Goal: Information Seeking & Learning: Check status

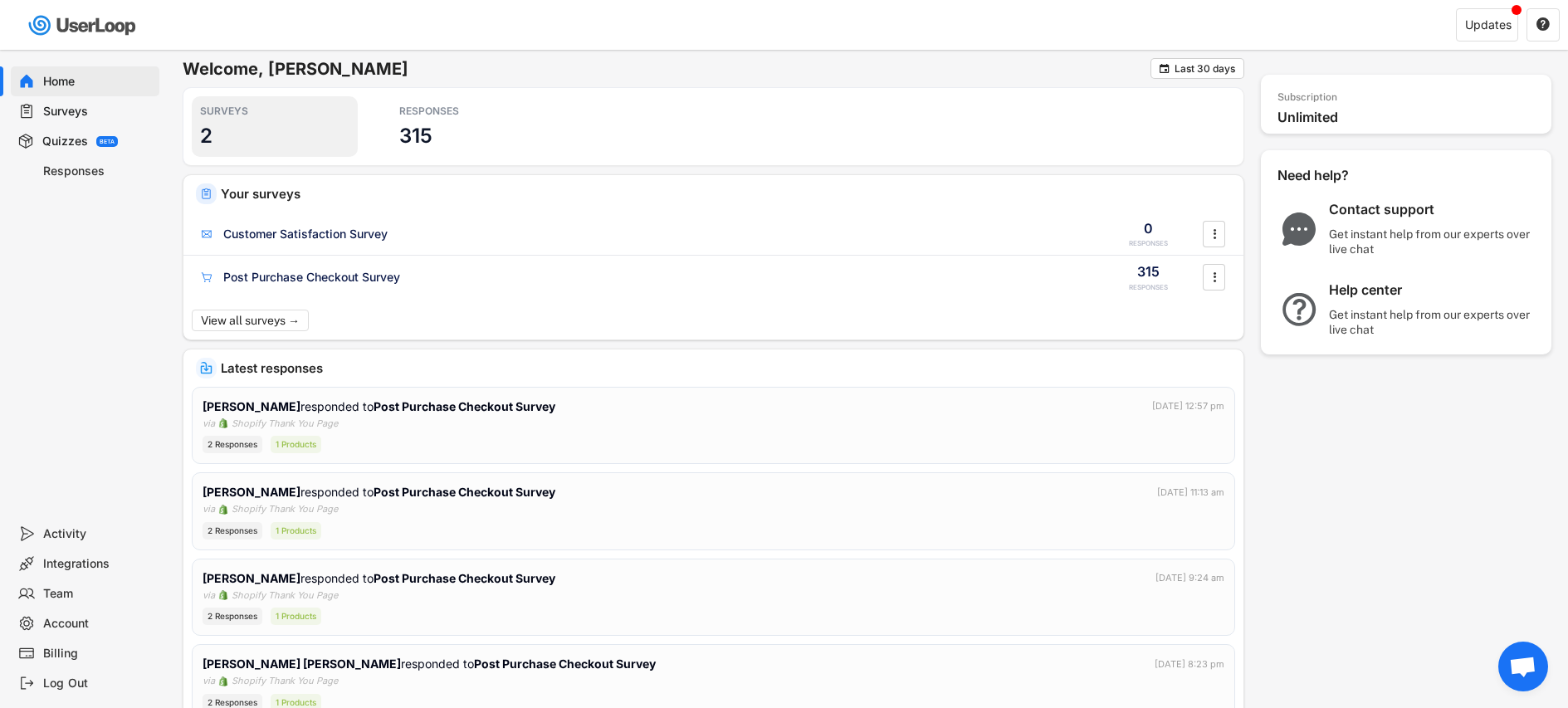
click at [227, 125] on div "SURVEYS 2" at bounding box center [275, 126] width 166 height 61
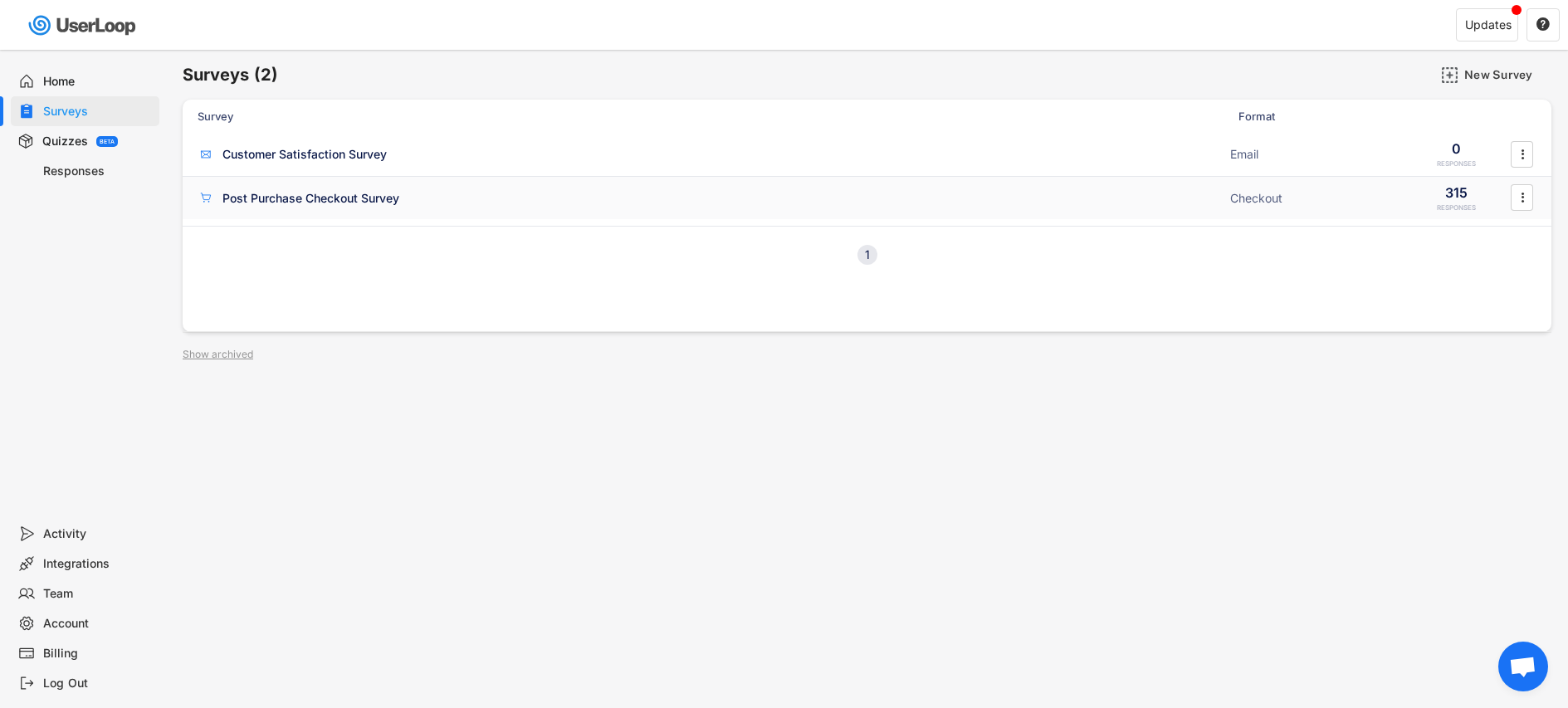
click at [305, 199] on div "Post Purchase Checkout Survey" at bounding box center [311, 198] width 177 height 17
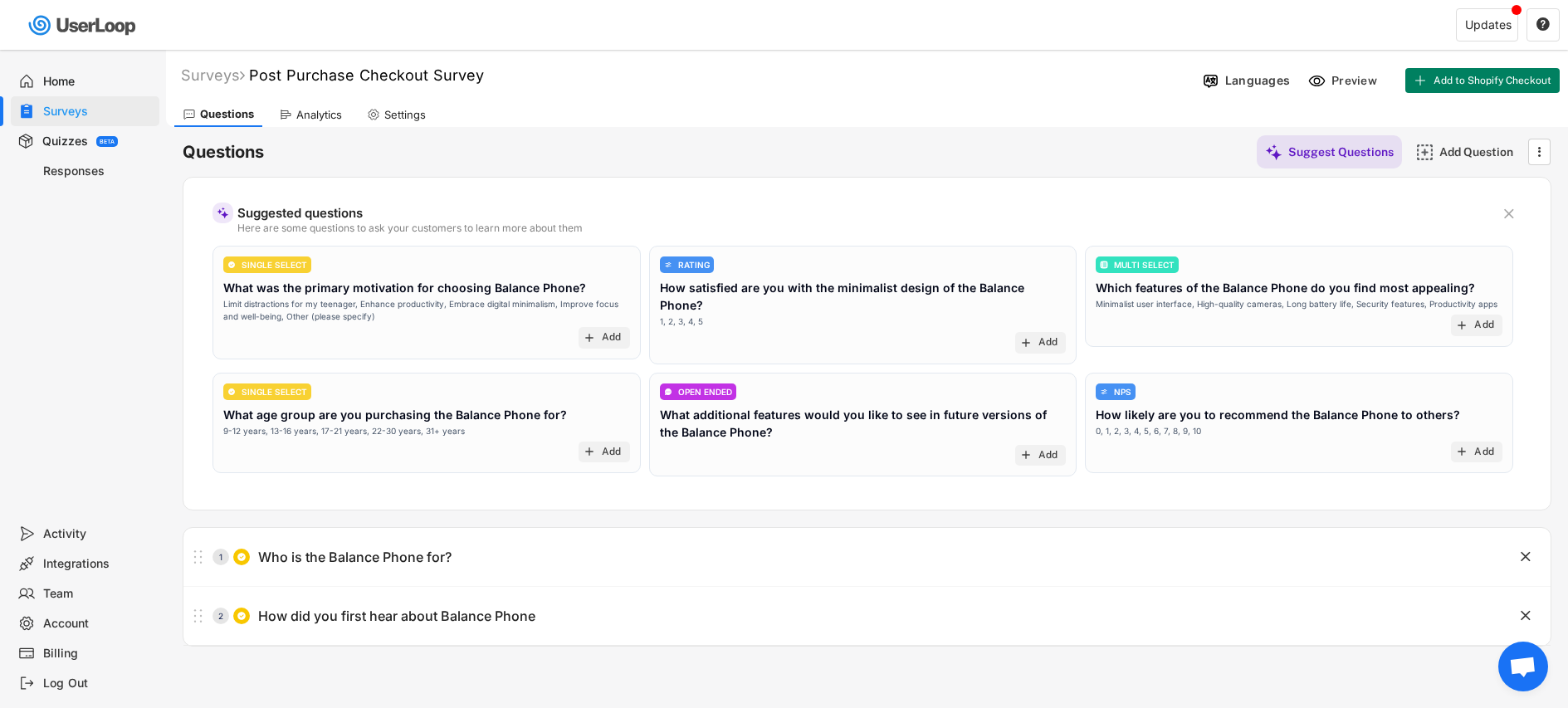
click at [309, 105] on div "Analytics" at bounding box center [310, 114] width 79 height 25
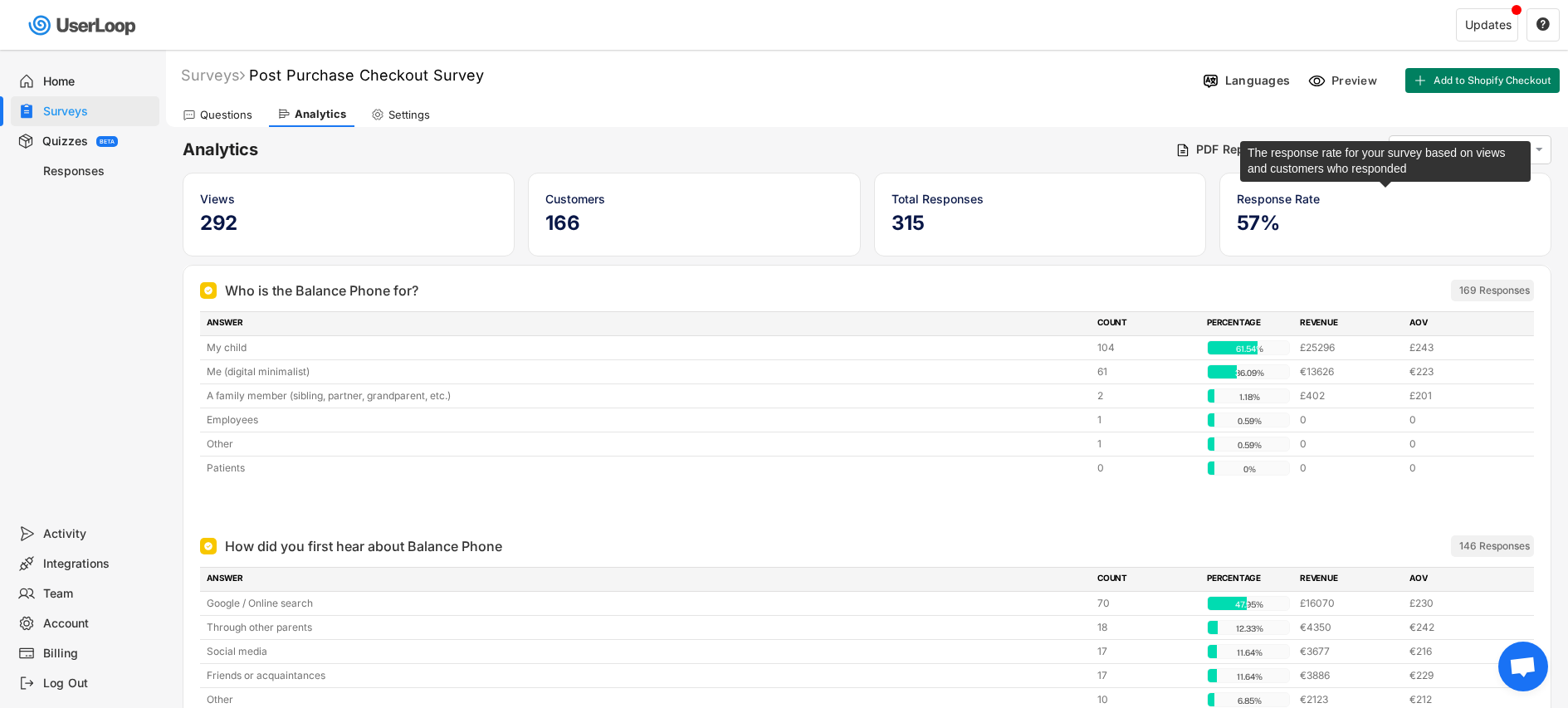
scroll to position [210, 0]
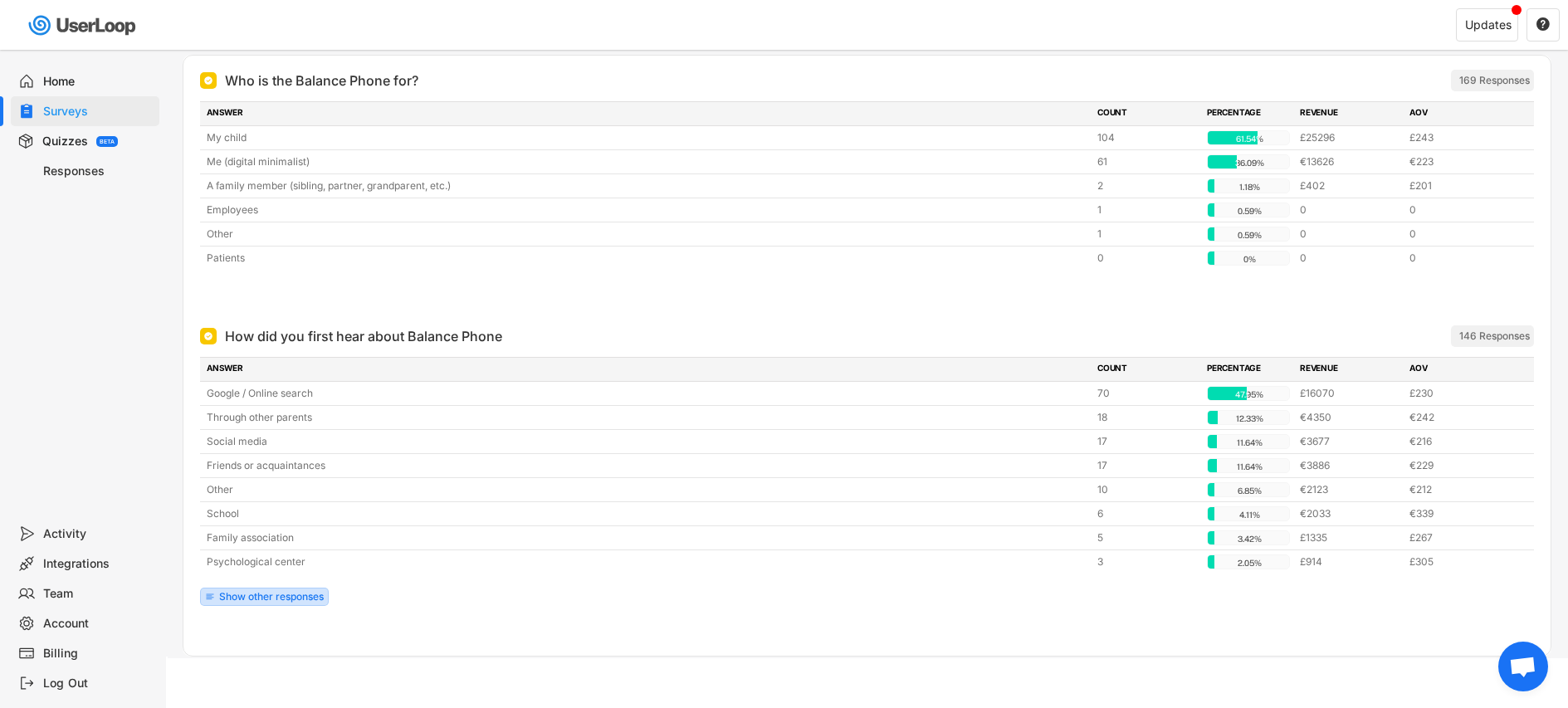
click at [257, 599] on div "Show other responses" at bounding box center [270, 596] width 104 height 10
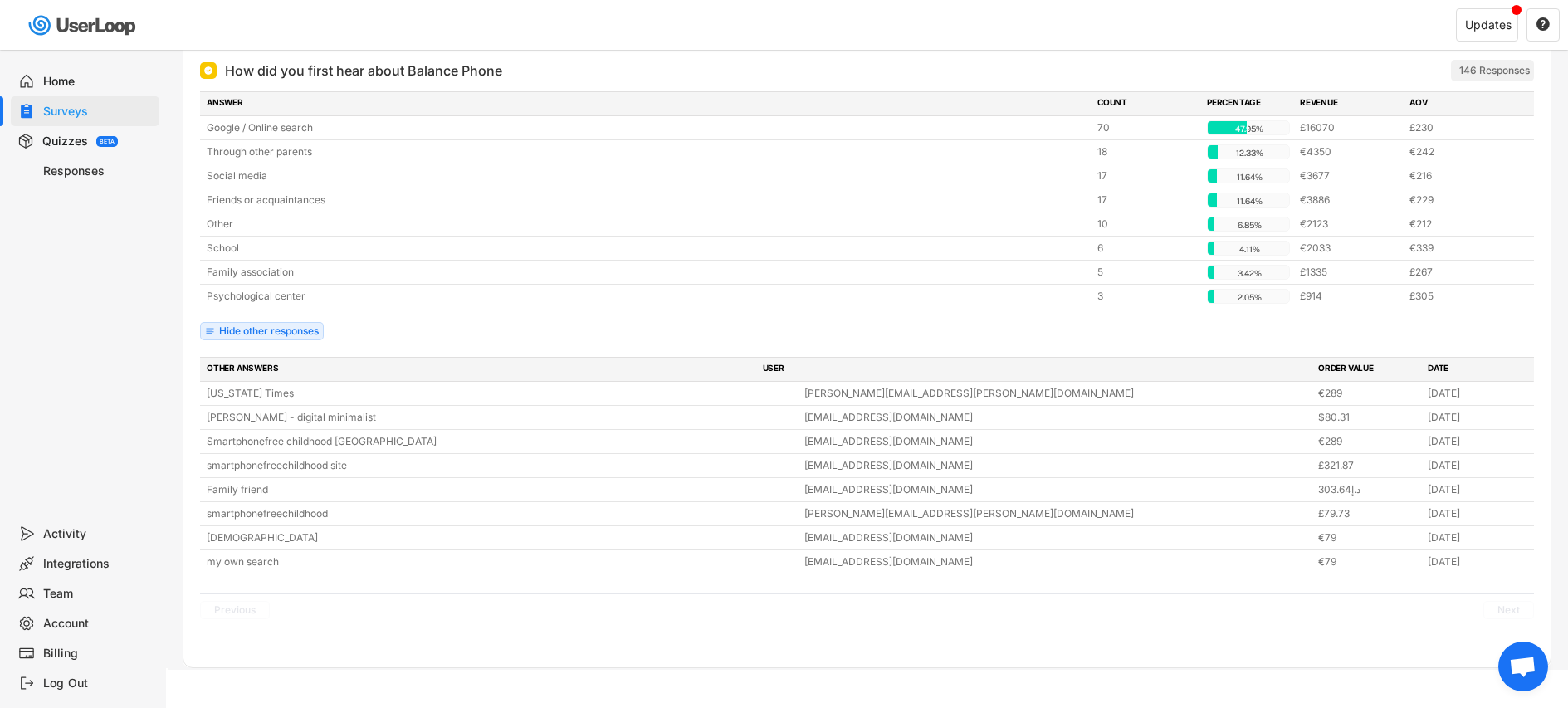
scroll to position [482, 0]
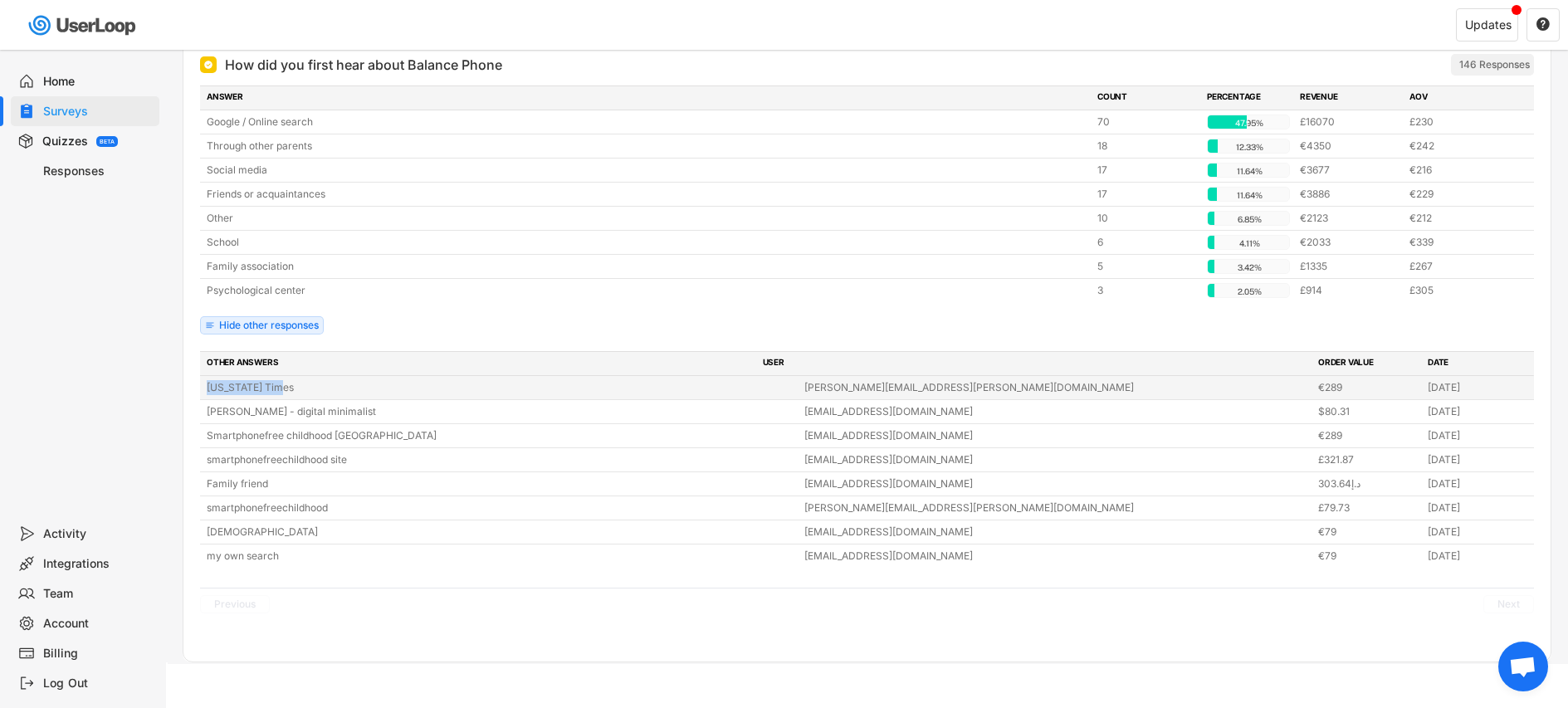
drag, startPoint x: 200, startPoint y: 390, endPoint x: 282, endPoint y: 387, distance: 82.1
click at [282, 387] on div "[US_STATE] Times [PERSON_NAME][EMAIL_ADDRESS][PERSON_NAME][DOMAIN_NAME] €289 [D…" at bounding box center [867, 387] width 1334 height 23
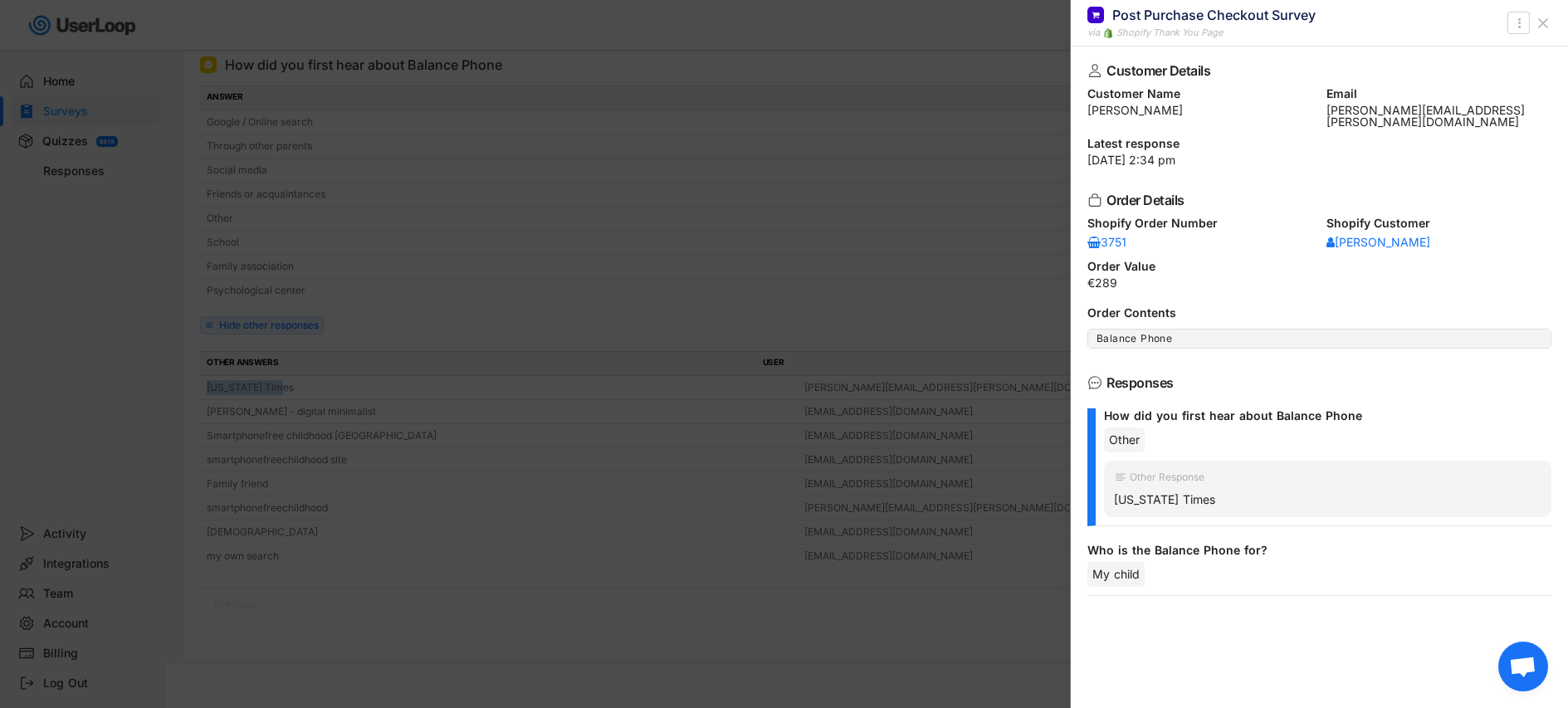
copy div "[US_STATE] Times"
click at [1547, 18] on icon at bounding box center [1543, 23] width 17 height 17
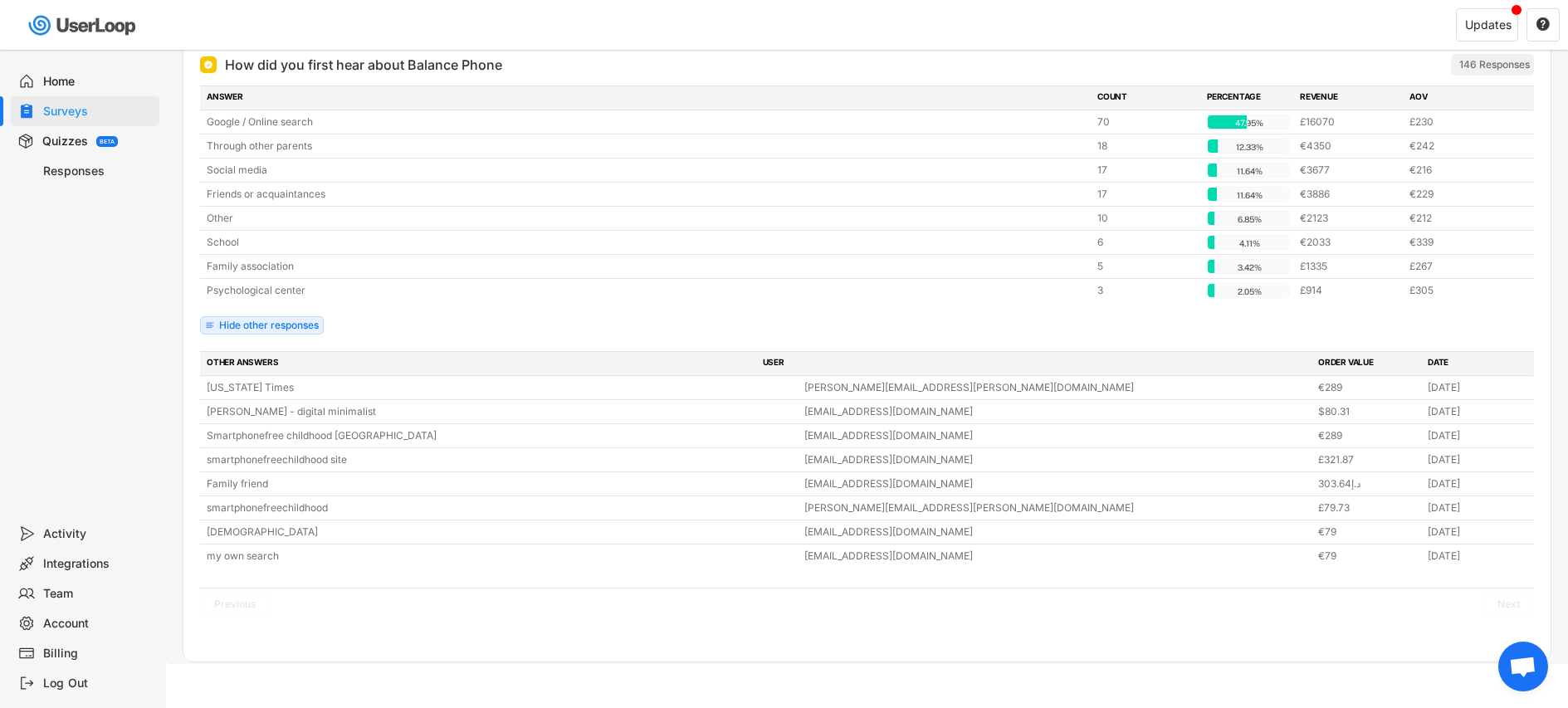
click at [87, 377] on div "Home Surveys Quizzes BETA Responses" at bounding box center [83, 284] width 166 height 469
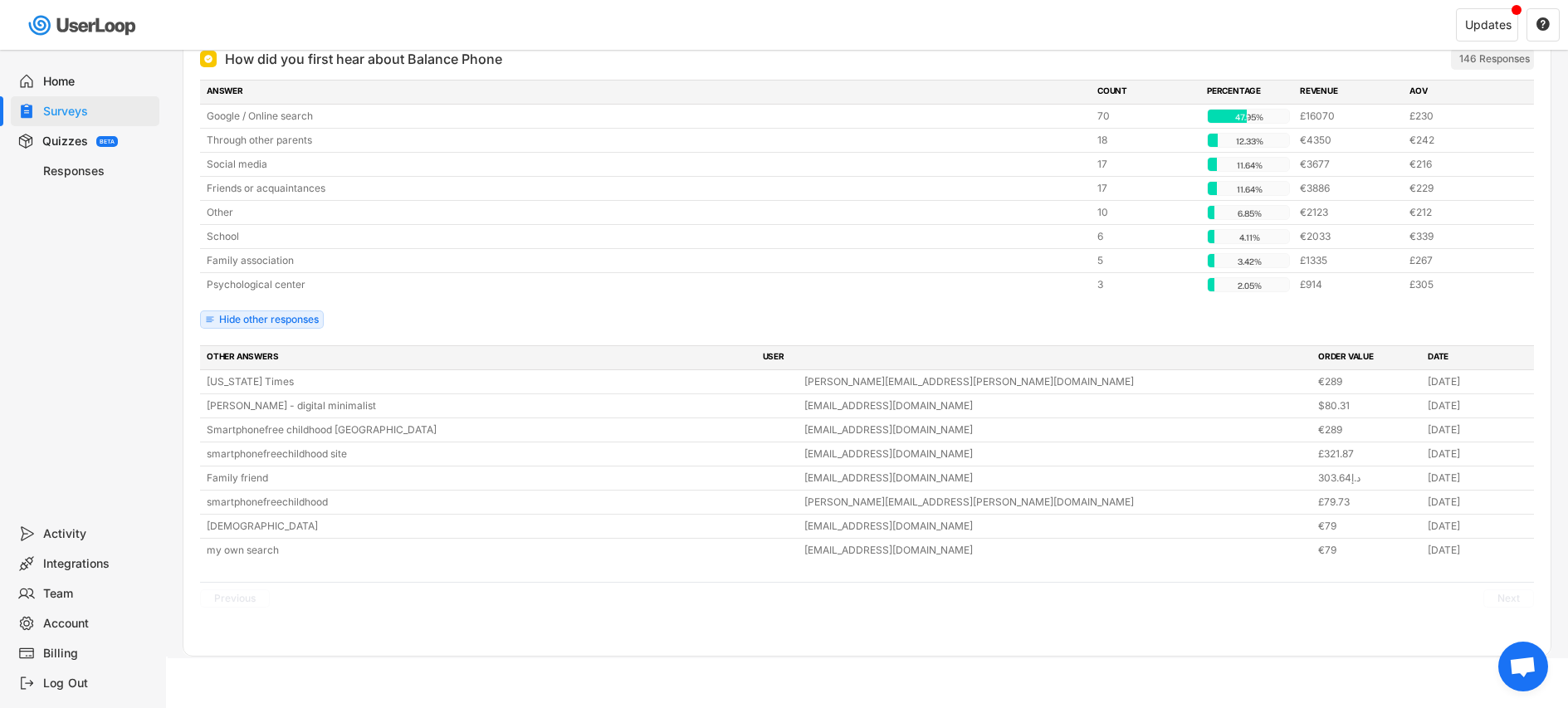
scroll to position [0, 0]
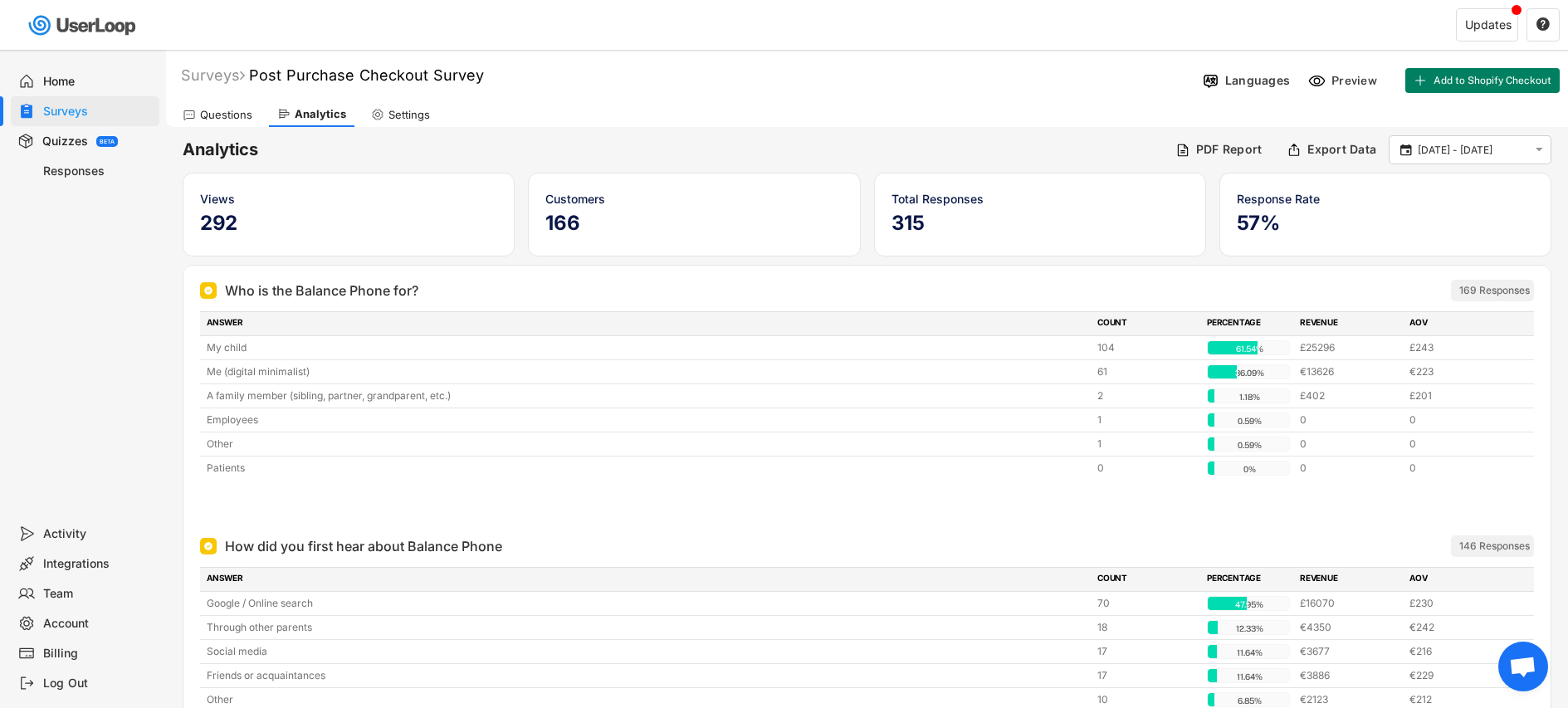
click at [1125, 80] on div "Surveys Post Purchase Checkout Survey" at bounding box center [681, 75] width 1030 height 19
